Goal: Navigation & Orientation: Find specific page/section

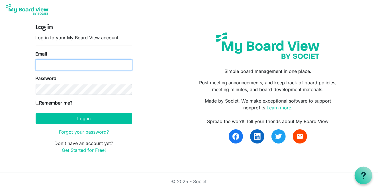
click at [48, 64] on input "Email" at bounding box center [84, 64] width 96 height 11
type input "terwil83@outlook.com"
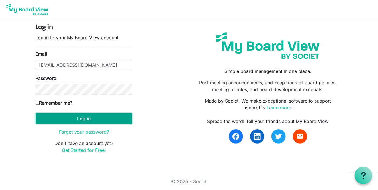
click at [87, 119] on button "Log in" at bounding box center [84, 118] width 96 height 11
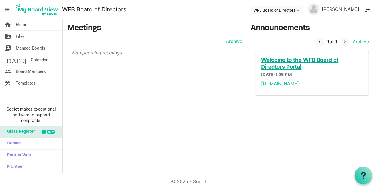
click at [281, 63] on h5 "Welcome to the WFB Board of Directors Portal" at bounding box center [311, 64] width 101 height 14
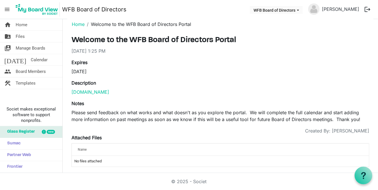
scroll to position [9, 0]
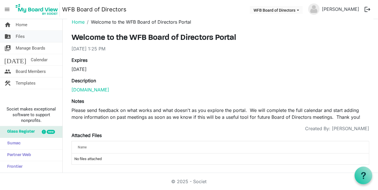
click at [22, 36] on span "Files" at bounding box center [20, 36] width 9 height 11
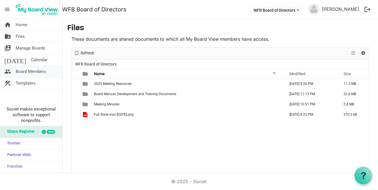
click at [30, 71] on span "Board Members" at bounding box center [31, 71] width 30 height 11
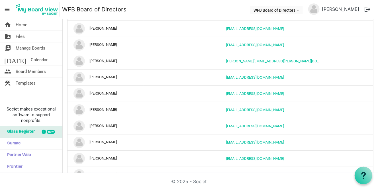
scroll to position [57, 0]
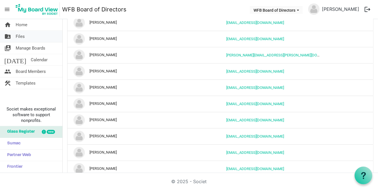
click at [23, 36] on span "Files" at bounding box center [20, 36] width 9 height 11
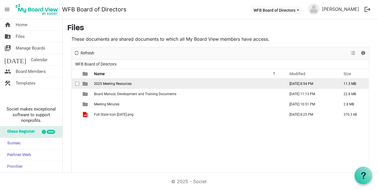
click at [123, 83] on span "2025 Meeting Resources" at bounding box center [113, 84] width 38 height 4
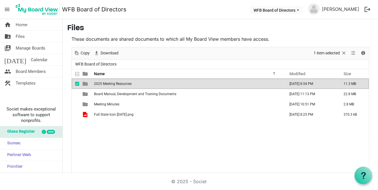
click at [123, 83] on span "2025 Meeting Resources" at bounding box center [113, 84] width 38 height 4
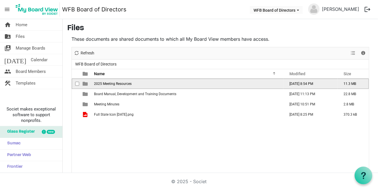
click at [123, 83] on span "2025 Meeting Resources" at bounding box center [113, 84] width 38 height 4
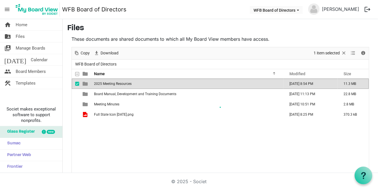
scroll to position [1, 0]
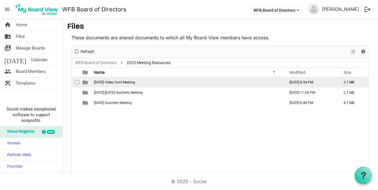
click at [126, 81] on span "July 29 Video Conf Meeting" at bounding box center [114, 82] width 41 height 4
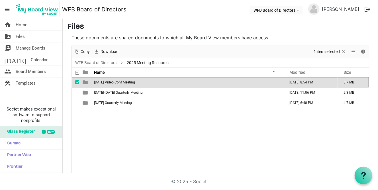
click at [126, 81] on span "July 29 Video Conf Meeting" at bounding box center [114, 82] width 41 height 4
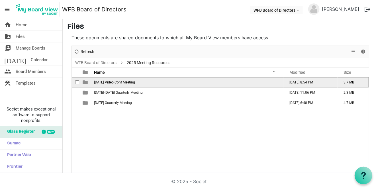
click at [126, 81] on span "July 29 Video Conf Meeting" at bounding box center [114, 82] width 41 height 4
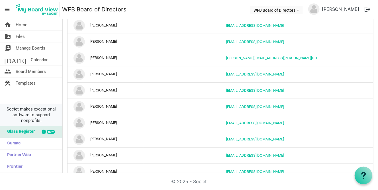
scroll to position [85, 0]
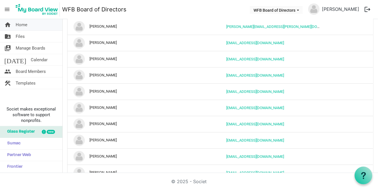
click at [28, 24] on link "home Home" at bounding box center [31, 24] width 62 height 11
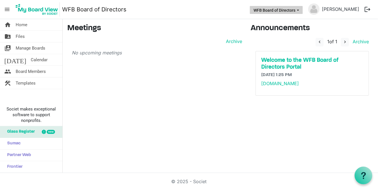
click at [301, 9] on button "WFB Board of Directors" at bounding box center [276, 10] width 53 height 8
click at [232, 14] on nav "menu WFB Board of Directors WFB Board of Directors Terry Willis logout" at bounding box center [189, 9] width 378 height 19
click at [21, 36] on span "Files" at bounding box center [20, 36] width 9 height 11
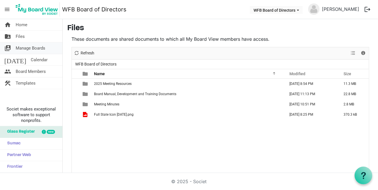
click at [23, 48] on span "Manage Boards" at bounding box center [31, 47] width 30 height 11
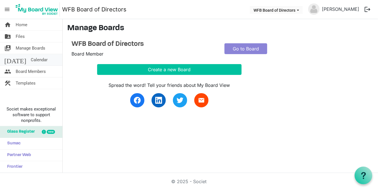
click at [31, 60] on span "Calendar" at bounding box center [39, 59] width 17 height 11
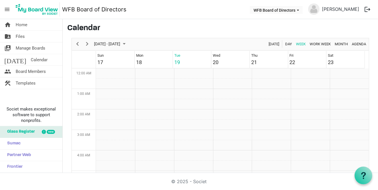
scroll to position [184, 0]
click at [24, 83] on span "Templates" at bounding box center [26, 82] width 20 height 11
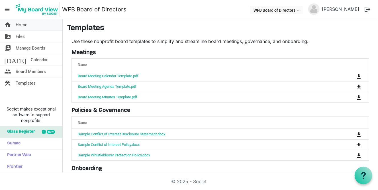
click at [25, 26] on span "Home" at bounding box center [22, 24] width 12 height 11
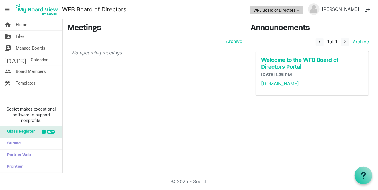
click at [302, 11] on button "WFB Board of Directors" at bounding box center [276, 10] width 53 height 8
click at [367, 9] on button "logout" at bounding box center [367, 9] width 12 height 12
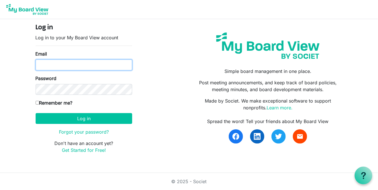
click at [43, 66] on input "Email" at bounding box center [84, 64] width 96 height 11
type input "[EMAIL_ADDRESS][DOMAIN_NAME]"
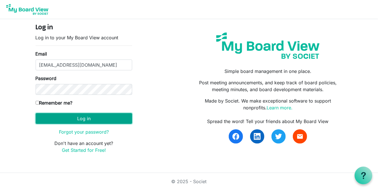
click at [88, 117] on button "Log in" at bounding box center [84, 118] width 96 height 11
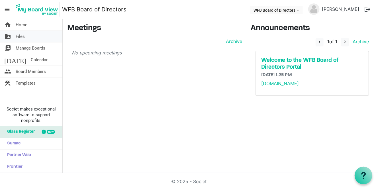
click at [23, 36] on span "Files" at bounding box center [20, 36] width 9 height 11
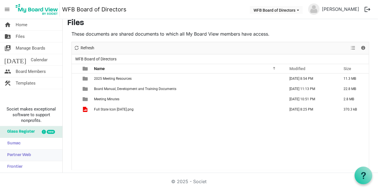
scroll to position [7, 0]
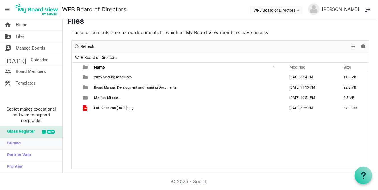
click at [22, 143] on link "Sumac" at bounding box center [31, 143] width 62 height 11
click at [18, 154] on span "Partner Web" at bounding box center [17, 154] width 27 height 11
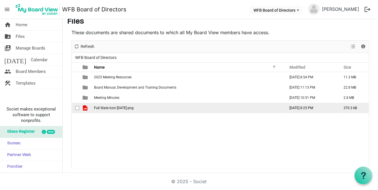
click at [112, 106] on span "Full State Icon 2.6.2025.png" at bounding box center [114, 108] width 40 height 4
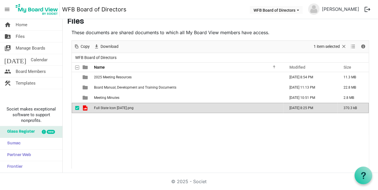
click at [112, 106] on span "Full State Icon 2.6.2025.png" at bounding box center [114, 108] width 40 height 4
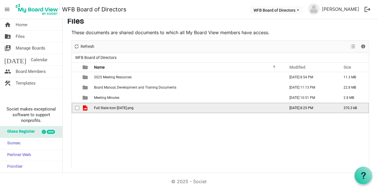
click at [112, 106] on span "Full State Icon 2.6.2025.png" at bounding box center [114, 108] width 40 height 4
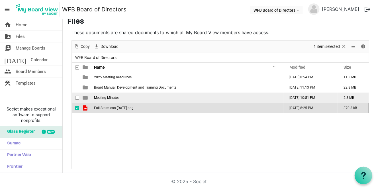
click at [106, 97] on span "Meeting Minutes" at bounding box center [106, 98] width 25 height 4
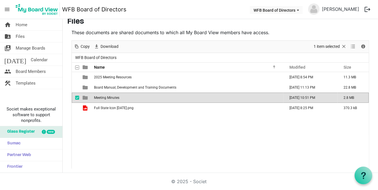
click at [106, 97] on span "Meeting Minutes" at bounding box center [106, 98] width 25 height 4
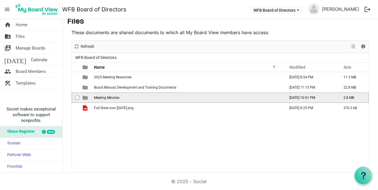
click at [106, 97] on span "Meeting Minutes" at bounding box center [106, 98] width 25 height 4
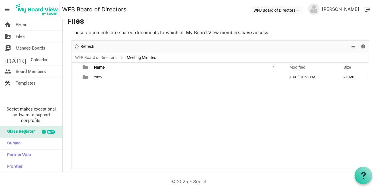
drag, startPoint x: 148, startPoint y: 143, endPoint x: 137, endPoint y: 147, distance: 12.0
click at [140, 147] on div "2025 May 26, 2025 10:51 PM 2.8 MB" at bounding box center [220, 120] width 297 height 96
click at [24, 48] on span "Manage Boards" at bounding box center [31, 47] width 30 height 11
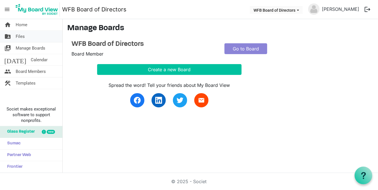
click at [25, 37] on link "folder_shared Files" at bounding box center [31, 36] width 62 height 11
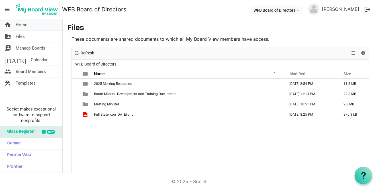
click at [26, 25] on span "Home" at bounding box center [22, 24] width 12 height 11
